Goal: Task Accomplishment & Management: Manage account settings

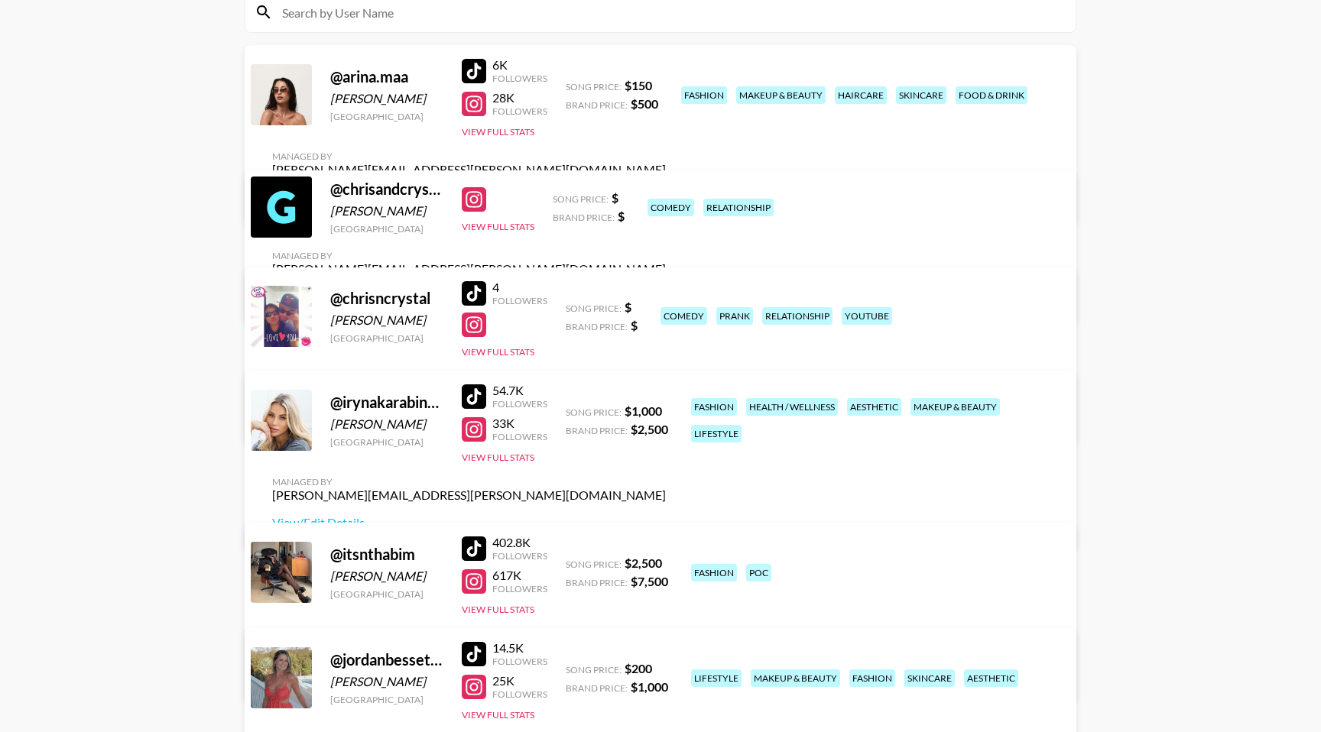
scroll to position [148, 0]
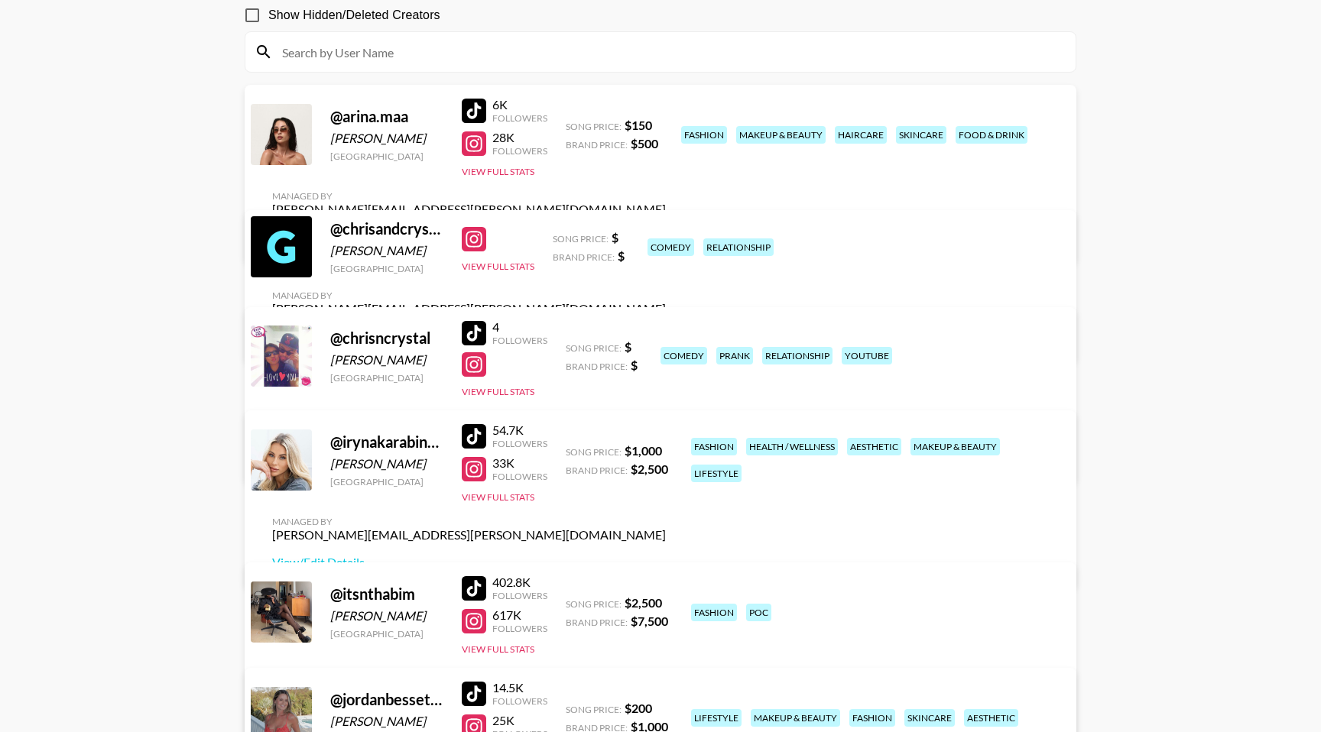
click at [479, 154] on div at bounding box center [474, 143] width 24 height 24
click at [666, 229] on link "View/Edit Details" at bounding box center [469, 236] width 394 height 15
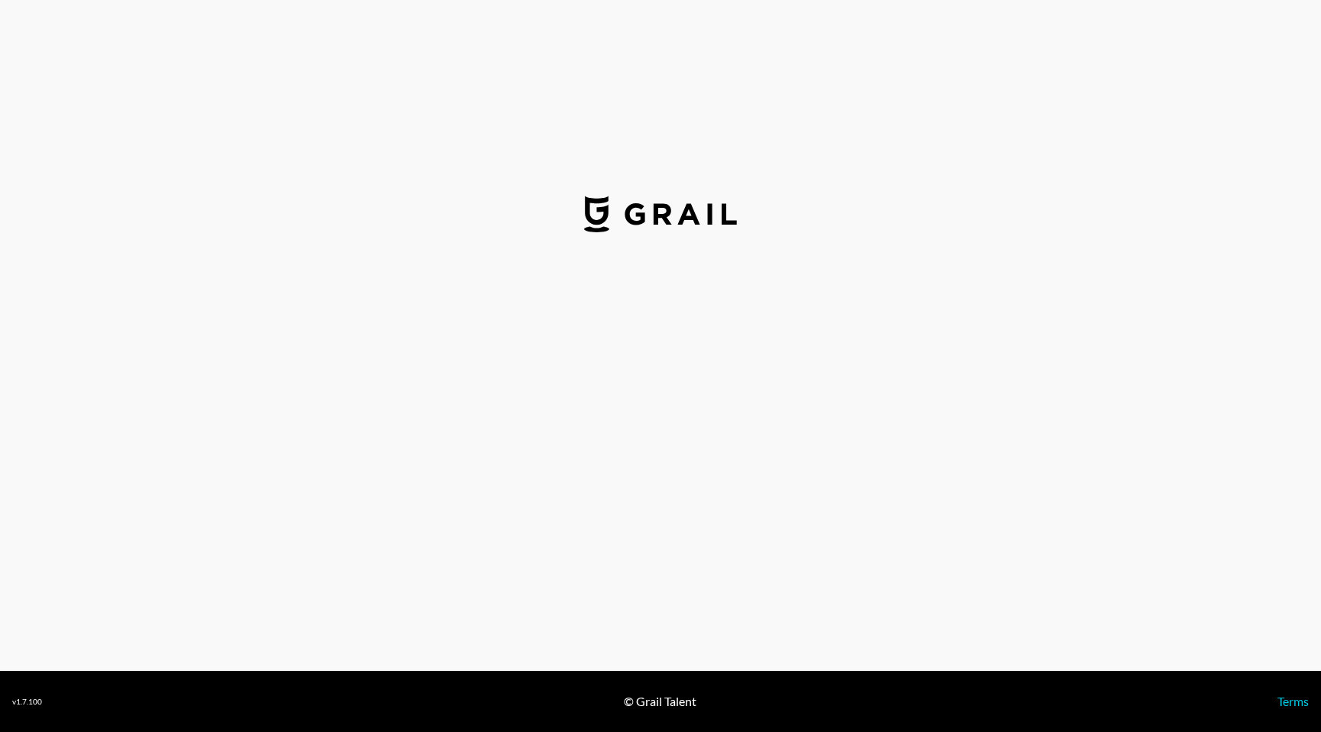
select select "USD"
